Goal: Task Accomplishment & Management: Manage account settings

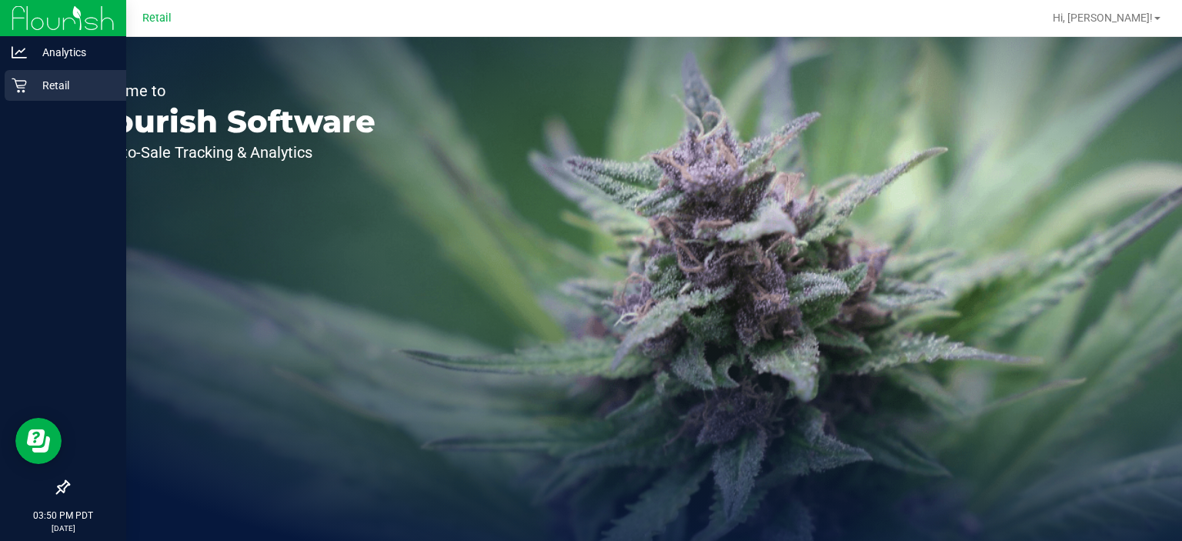
click at [22, 94] on div "Retail" at bounding box center [66, 85] width 122 height 31
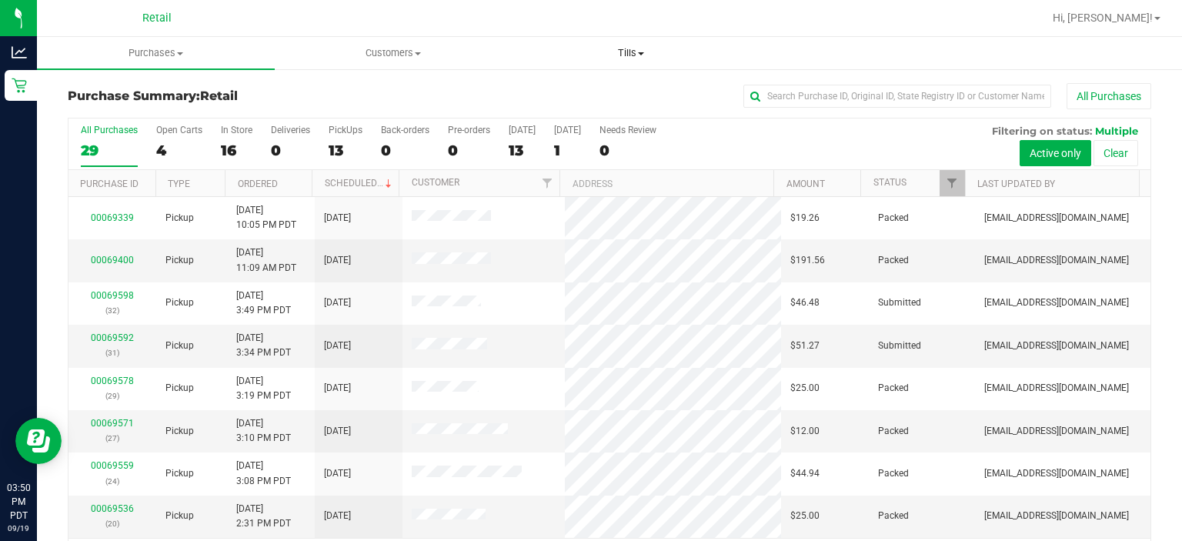
click at [649, 48] on span "Tills" at bounding box center [630, 53] width 236 height 14
click at [575, 95] on span "Manage tills" at bounding box center [564, 92] width 104 height 13
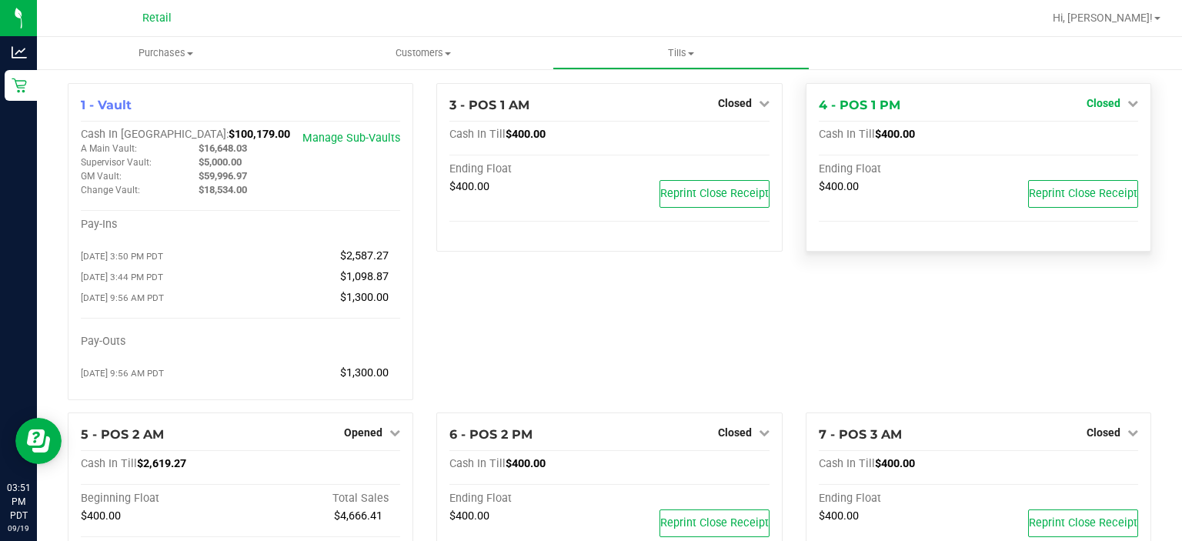
click at [1108, 103] on link "Closed" at bounding box center [1112, 103] width 52 height 12
click at [1083, 137] on link "Open Till" at bounding box center [1103, 135] width 41 height 12
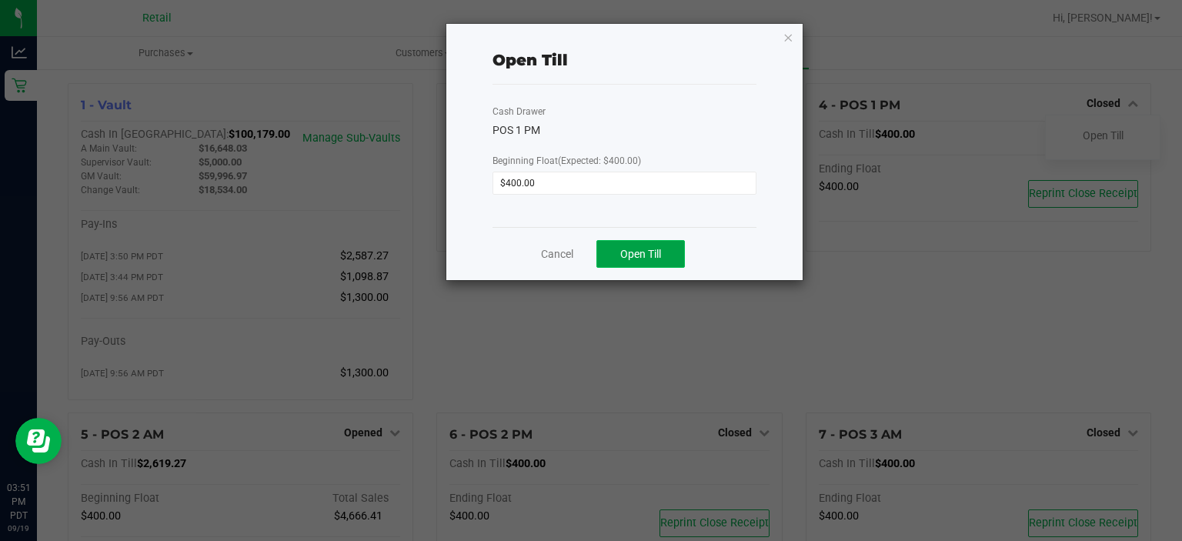
click at [658, 265] on button "Open Till" at bounding box center [640, 254] width 88 height 28
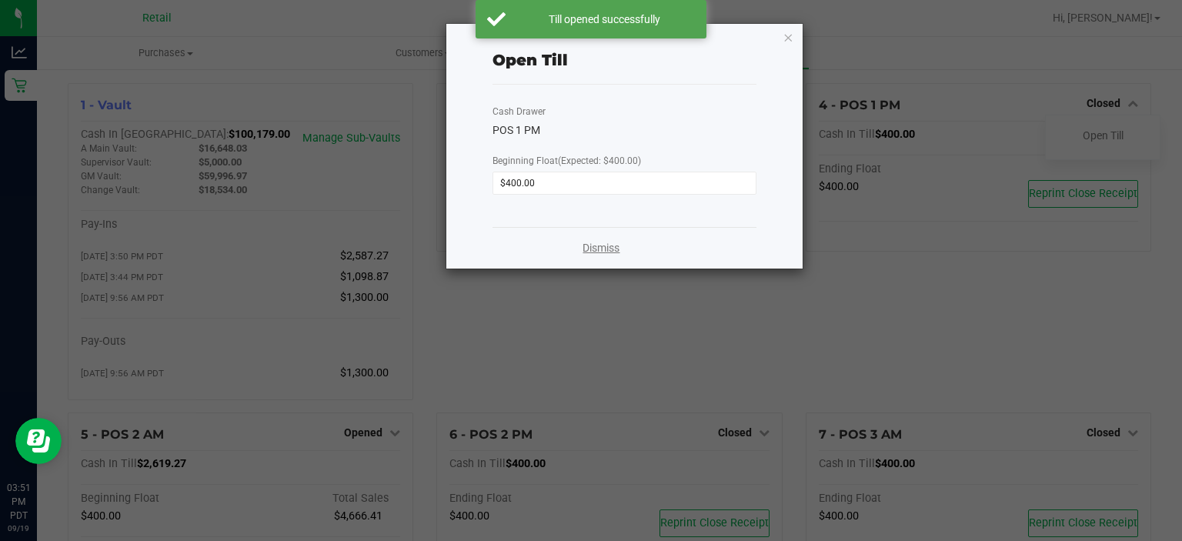
click at [596, 252] on link "Dismiss" at bounding box center [600, 248] width 37 height 16
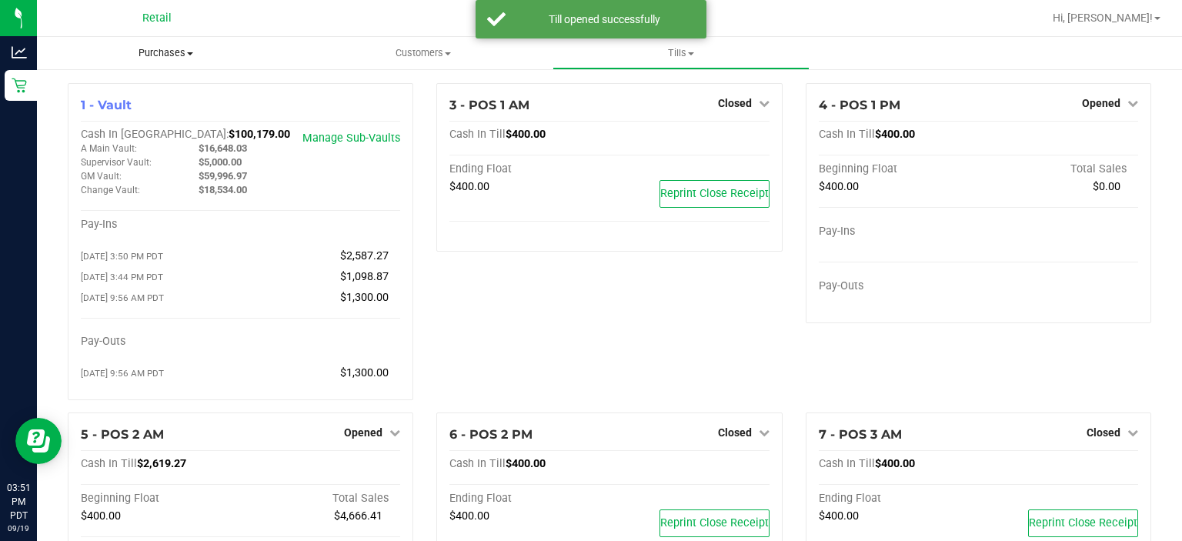
click at [157, 48] on span "Purchases" at bounding box center [166, 53] width 258 height 14
click at [138, 89] on span "Summary of purchases" at bounding box center [116, 92] width 158 height 13
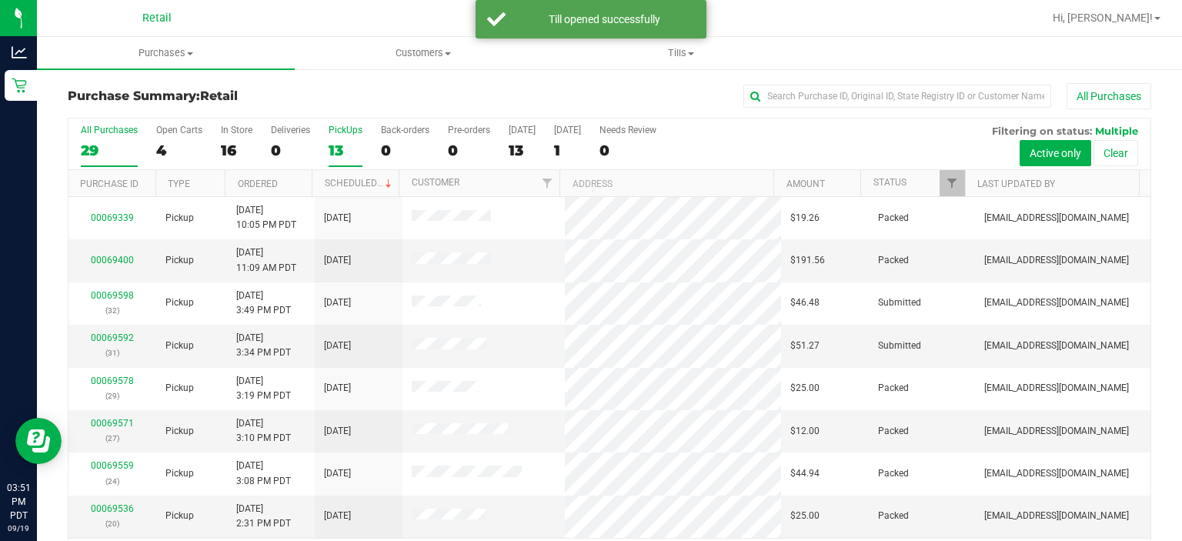
click at [342, 129] on div "PickUps" at bounding box center [346, 130] width 34 height 11
click at [0, 0] on input "PickUps 13" at bounding box center [0, 0] width 0 height 0
click at [382, 182] on span at bounding box center [388, 184] width 12 height 12
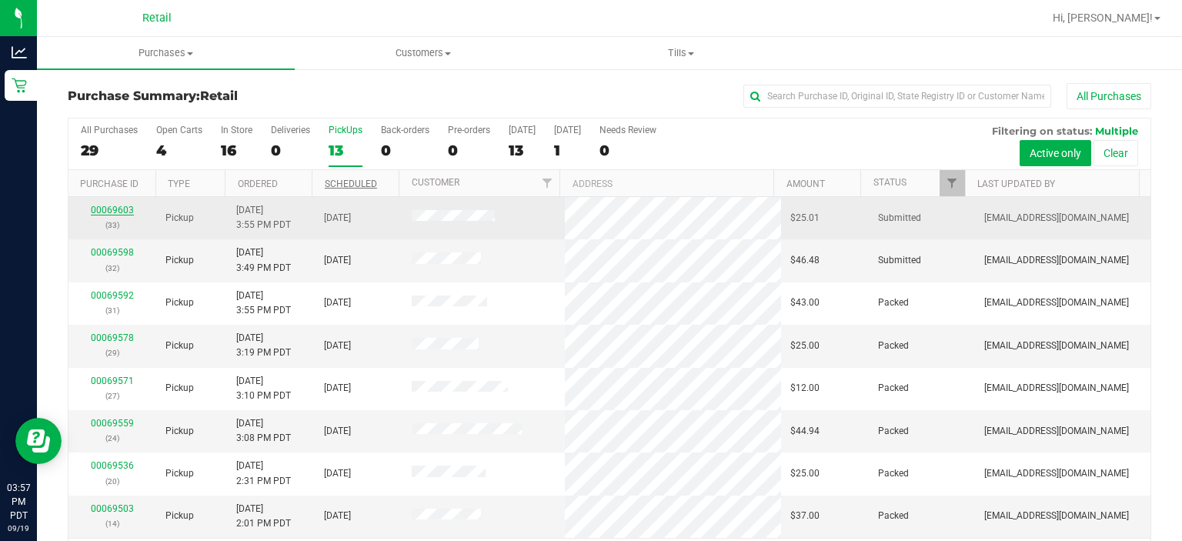
click at [105, 207] on link "00069603" at bounding box center [112, 210] width 43 height 11
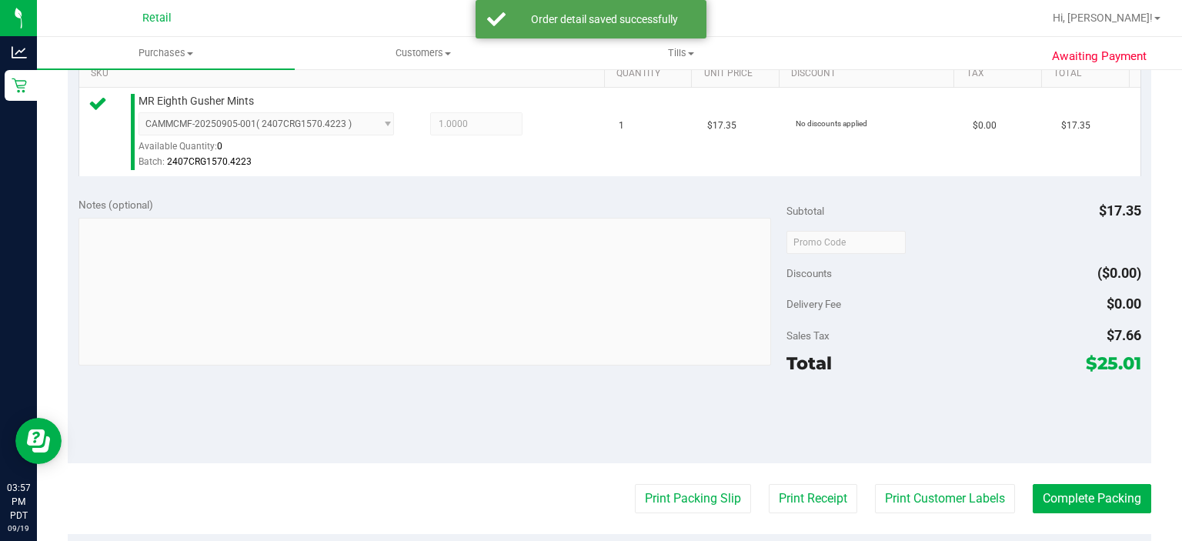
scroll to position [519, 0]
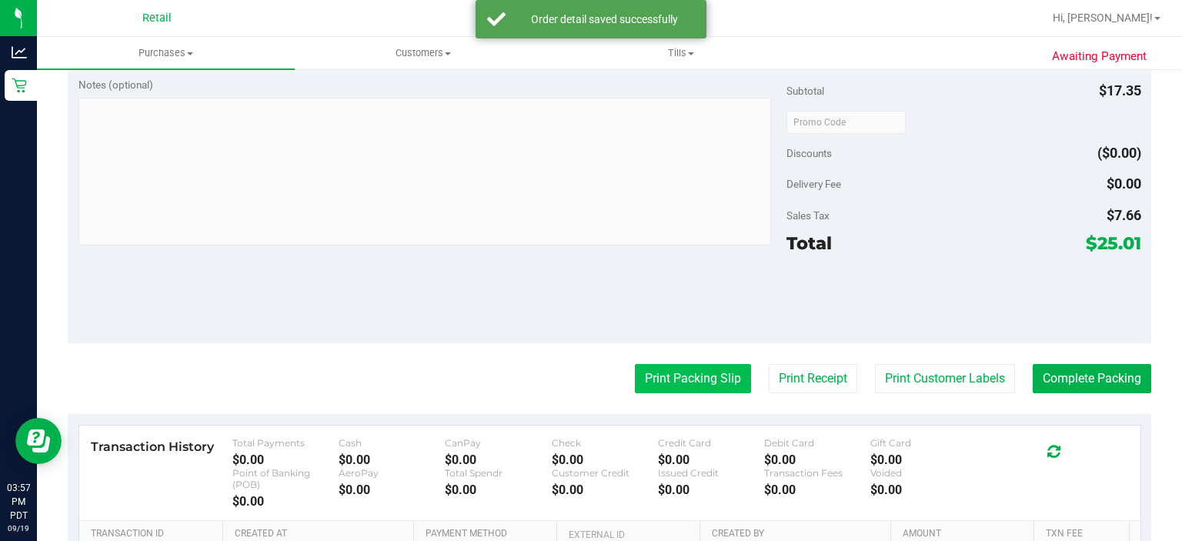
click at [671, 385] on button "Print Packing Slip" at bounding box center [693, 378] width 116 height 29
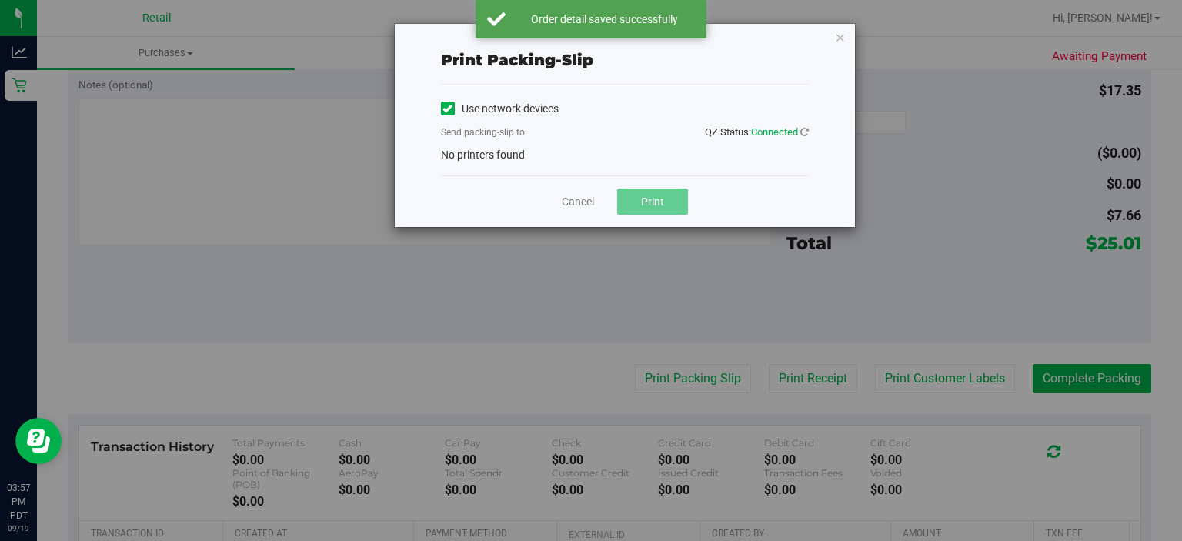
click at [446, 108] on icon at bounding box center [447, 108] width 10 height 0
click at [0, 0] on input "Use network devices" at bounding box center [0, 0] width 0 height 0
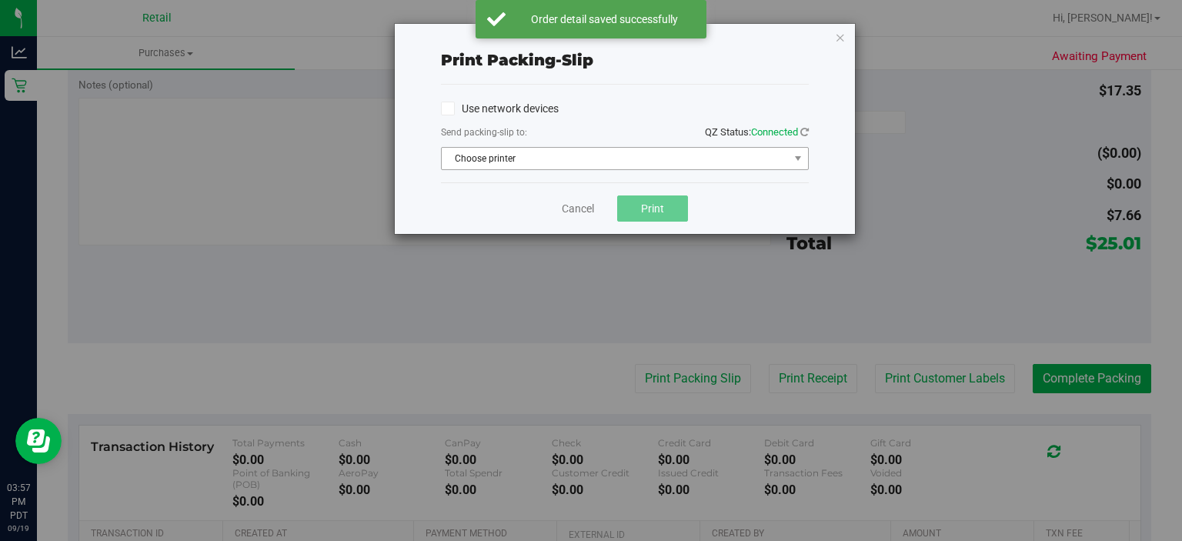
click at [547, 165] on span "Choose printer" at bounding box center [615, 159] width 347 height 22
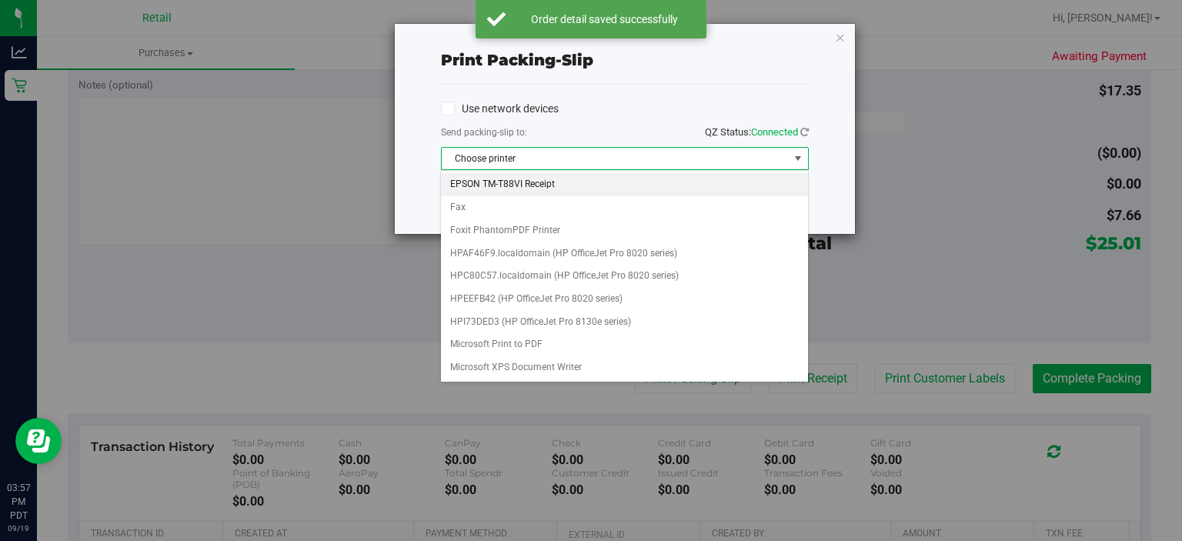
click at [508, 184] on li "EPSON TM-T88VI Receipt" at bounding box center [624, 184] width 366 height 23
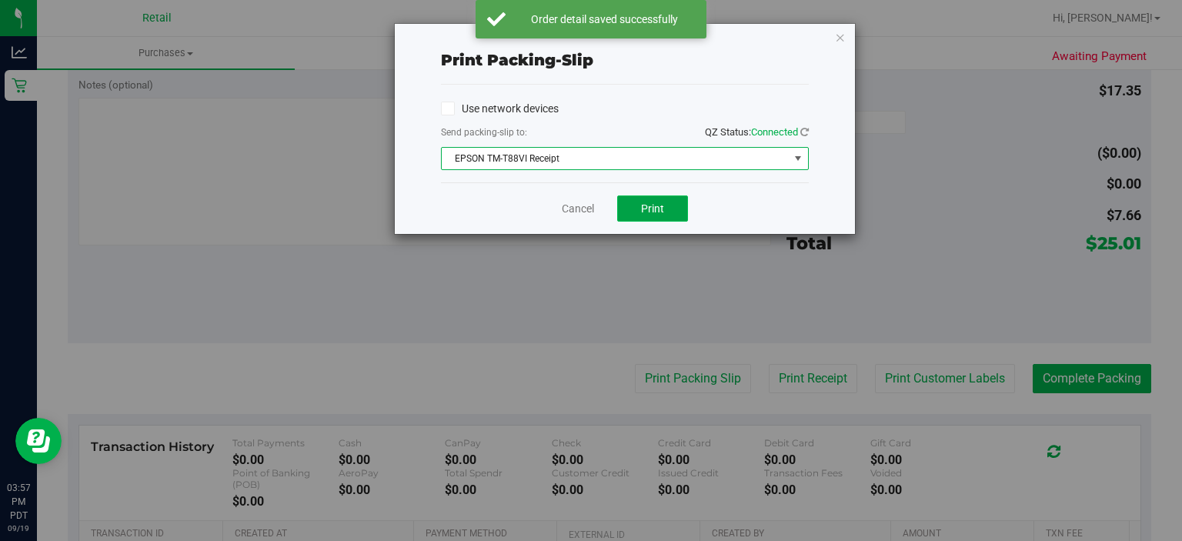
click at [676, 216] on button "Print" at bounding box center [652, 208] width 71 height 26
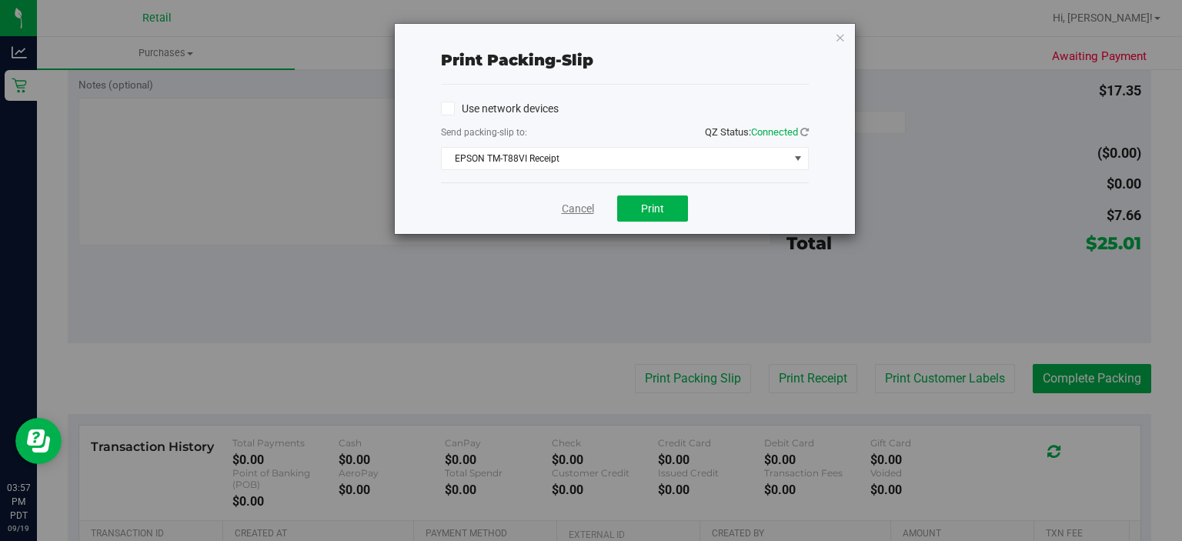
click at [572, 213] on link "Cancel" at bounding box center [578, 209] width 32 height 16
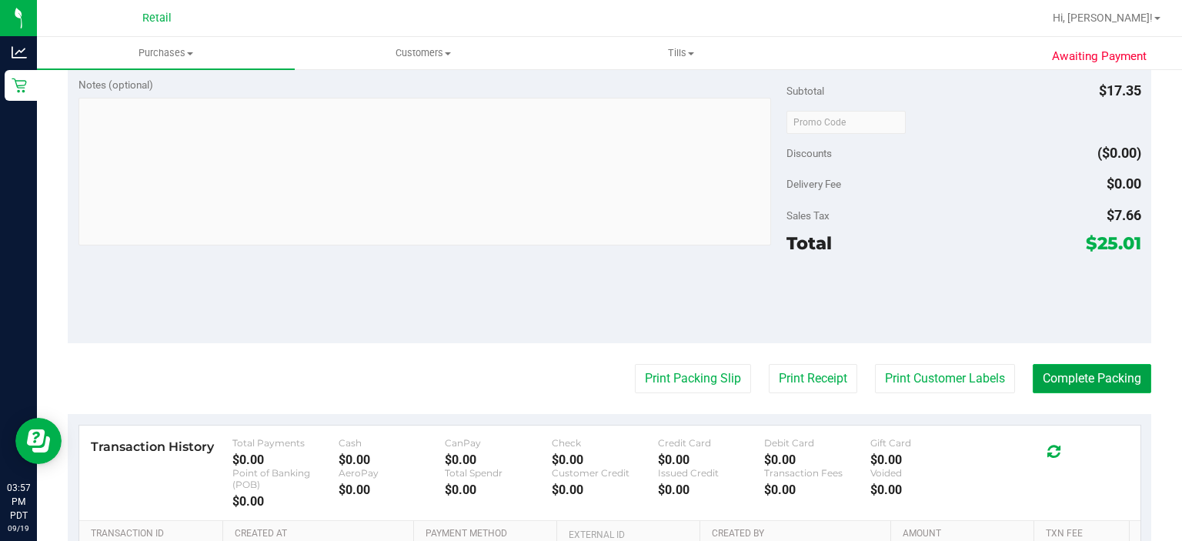
click at [1057, 377] on button "Complete Packing" at bounding box center [1092, 378] width 118 height 29
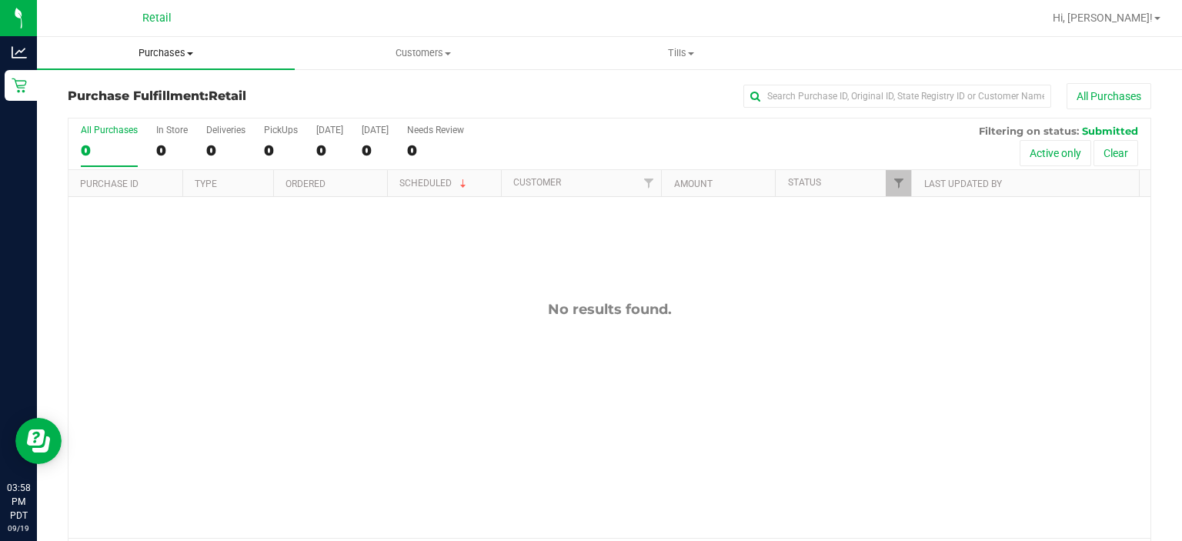
click at [175, 42] on uib-tab-heading "Purchases Summary of purchases Fulfillment All purchases" at bounding box center [166, 53] width 258 height 32
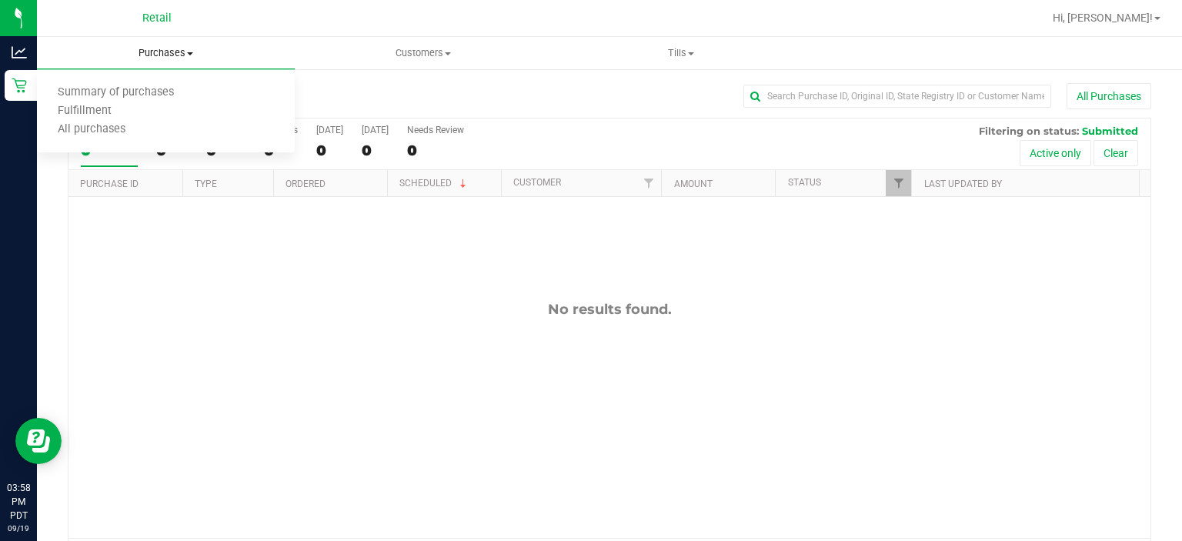
click at [143, 95] on span "Summary of purchases" at bounding box center [116, 92] width 158 height 13
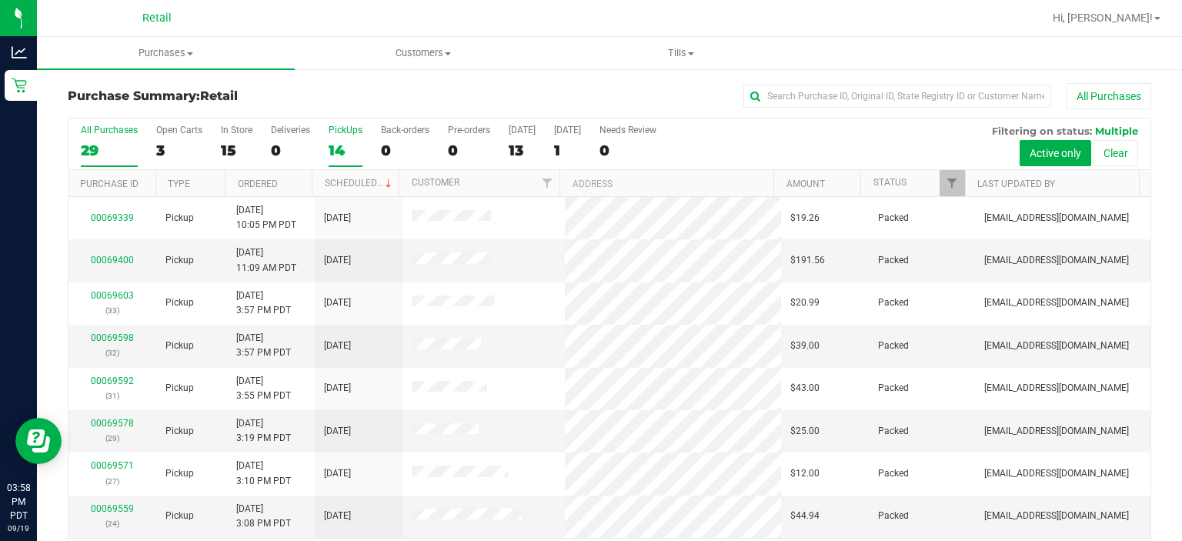
click at [353, 132] on div "PickUps" at bounding box center [346, 130] width 34 height 11
click at [0, 0] on input "PickUps 14" at bounding box center [0, 0] width 0 height 0
click at [382, 182] on span at bounding box center [388, 184] width 12 height 12
